Goal: Information Seeking & Learning: Learn about a topic

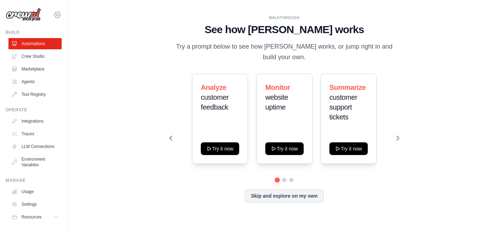
click at [53, 11] on icon at bounding box center [57, 15] width 8 height 8
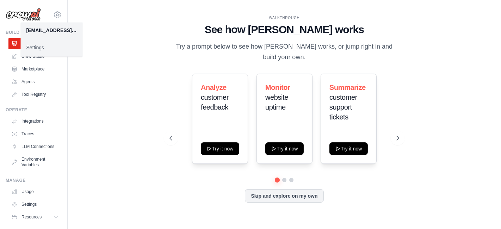
click at [115, 22] on div "WALKTHROUGH See how CrewAI works Try a prompt below to see how CrewAI works, or…" at bounding box center [284, 114] width 411 height 215
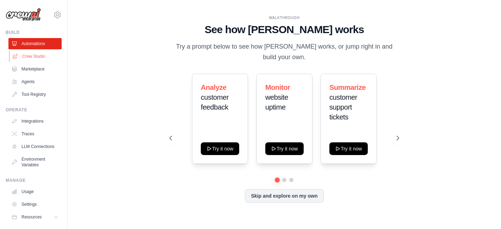
scroll to position [23, 0]
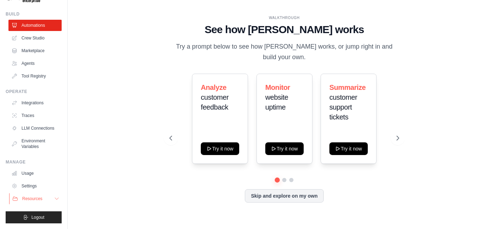
click at [54, 198] on icon at bounding box center [57, 199] width 6 height 6
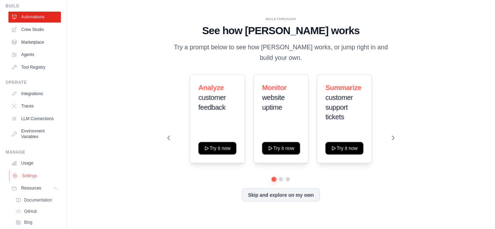
scroll to position [0, 0]
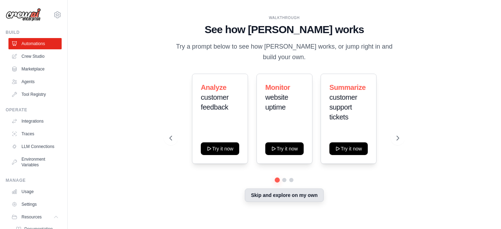
click at [282, 189] on button "Skip and explore on my own" at bounding box center [284, 194] width 79 height 13
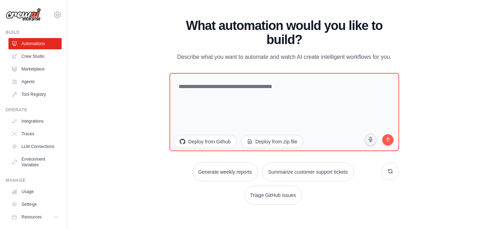
click at [400, 171] on div "WALKTHROUGH See how CrewAI works Try a prompt below to see how CrewAI works, or…" at bounding box center [284, 115] width 246 height 192
click at [387, 170] on button at bounding box center [390, 171] width 18 height 18
click at [385, 167] on button at bounding box center [390, 171] width 18 height 18
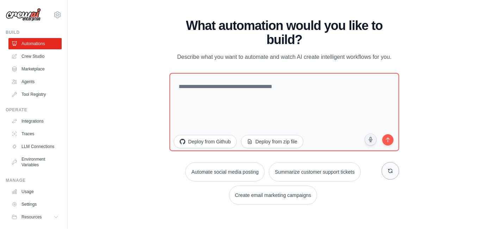
click at [385, 167] on button at bounding box center [390, 171] width 18 height 18
click at [337, 169] on button "Process invoices automatically" at bounding box center [319, 171] width 79 height 19
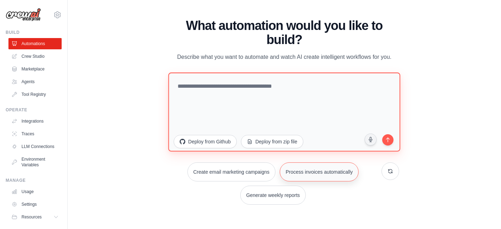
type textarea "**********"
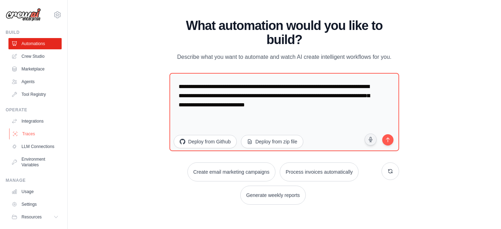
click at [29, 131] on link "Traces" at bounding box center [35, 133] width 53 height 11
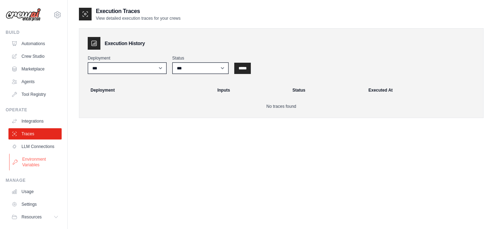
click at [38, 164] on link "Environment Variables" at bounding box center [35, 162] width 53 height 17
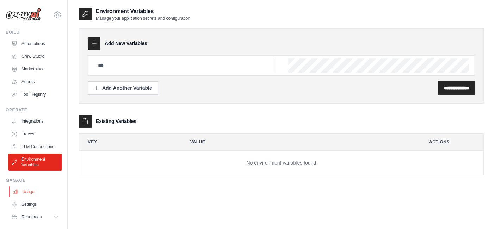
click at [31, 197] on link "Usage" at bounding box center [35, 191] width 53 height 11
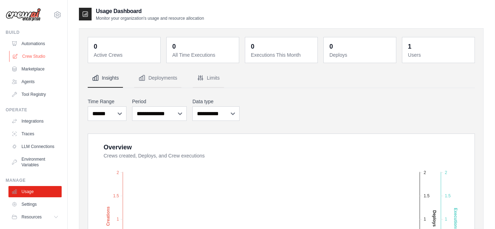
click at [32, 54] on link "Crew Studio" at bounding box center [35, 56] width 53 height 11
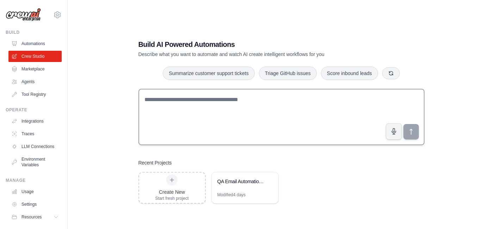
scroll to position [14, 0]
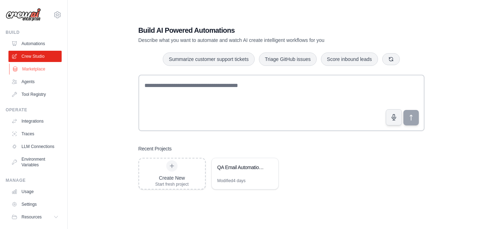
click at [32, 71] on link "Marketplace" at bounding box center [35, 68] width 53 height 11
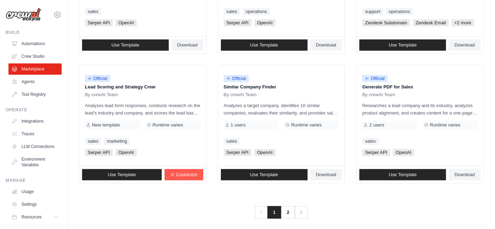
scroll to position [421, 0]
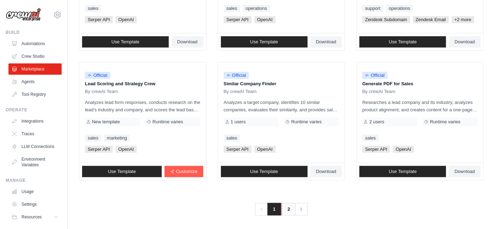
click at [290, 206] on link "2" at bounding box center [288, 209] width 14 height 13
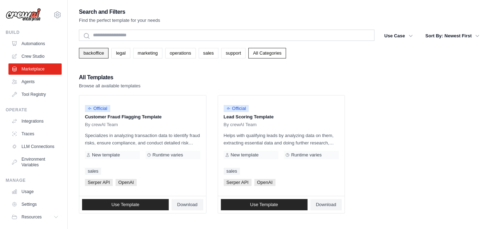
click at [98, 50] on link "backoffice" at bounding box center [94, 53] width 30 height 11
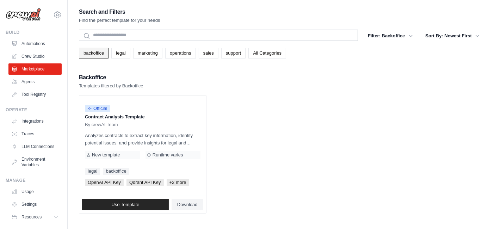
click at [99, 52] on link "backoffice" at bounding box center [94, 53] width 30 height 11
click at [260, 49] on link "All Categories" at bounding box center [267, 53] width 38 height 11
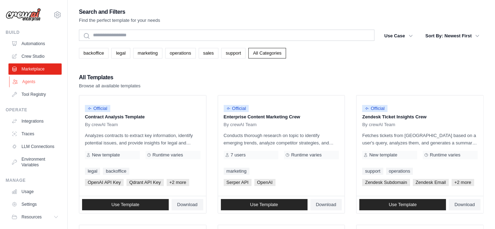
click at [30, 82] on link "Agents" at bounding box center [35, 81] width 53 height 11
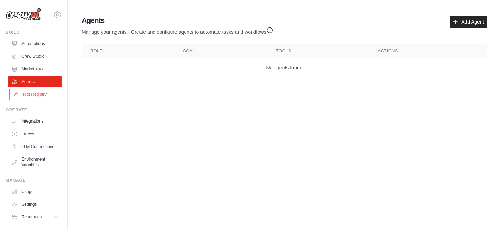
click at [42, 96] on link "Tool Registry" at bounding box center [35, 94] width 53 height 11
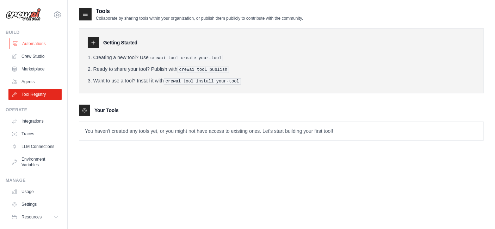
click at [35, 41] on link "Automations" at bounding box center [35, 43] width 53 height 11
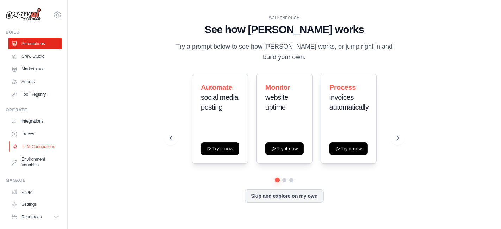
scroll to position [23, 0]
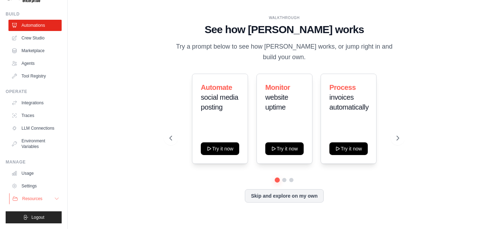
click at [54, 199] on icon at bounding box center [57, 199] width 6 height 6
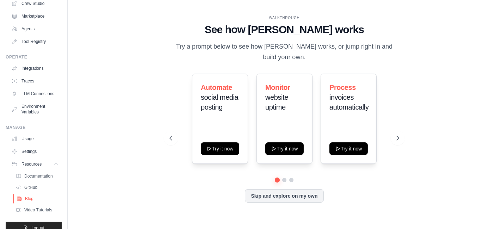
scroll to position [68, 0]
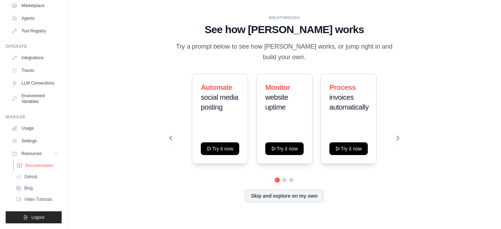
click at [43, 168] on span "Documentation" at bounding box center [39, 166] width 29 height 6
